Goal: Task Accomplishment & Management: Manage account settings

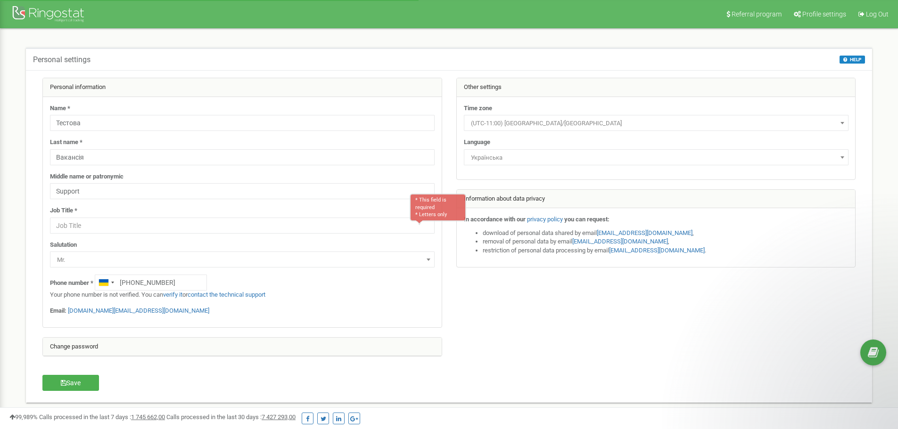
select select "ukr"
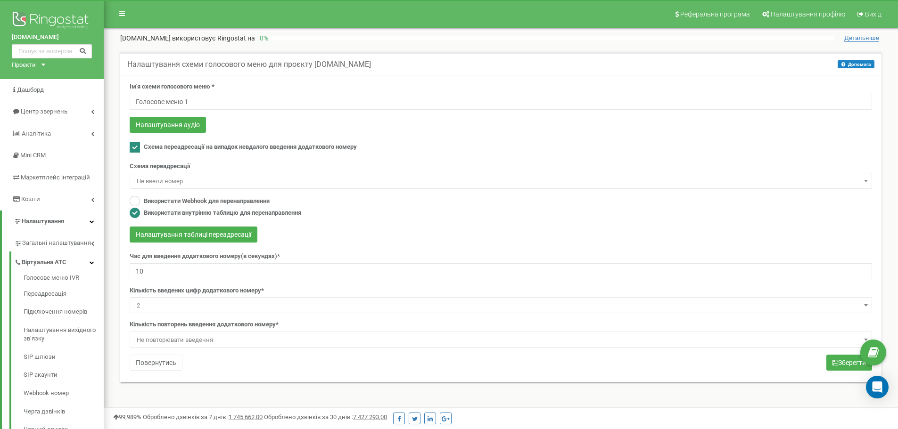
click at [524, 23] on nav "Реферальна програма Налаштування профілю Вихід" at bounding box center [501, 14] width 794 height 28
click at [534, 24] on nav "Реферальна програма Налаштування профілю Вихід" at bounding box center [501, 14] width 794 height 28
click at [473, 137] on form "Ім'я схеми голосового меню * Голосове меню 1 Налаштування аудіо Схема переадрес…" at bounding box center [501, 214] width 742 height 265
